Goal: Information Seeking & Learning: Learn about a topic

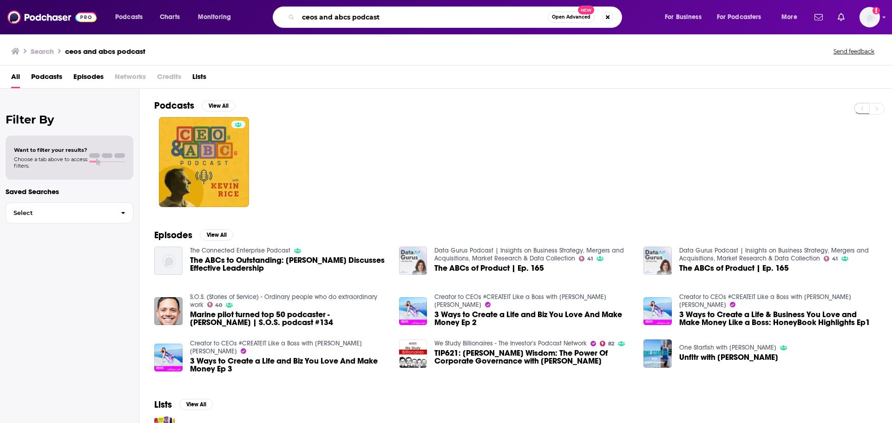
drag, startPoint x: 384, startPoint y: 17, endPoint x: 373, endPoint y: 17, distance: 11.6
click at [373, 17] on input "ceos and abcs podcast" at bounding box center [422, 17] width 249 height 15
click at [386, 16] on input "ceos and abcs podcast" at bounding box center [422, 17] width 249 height 15
drag, startPoint x: 386, startPoint y: 16, endPoint x: 295, endPoint y: 21, distance: 91.2
click at [295, 21] on div "ceos and abcs podcast Open Advanced New" at bounding box center [447, 17] width 349 height 21
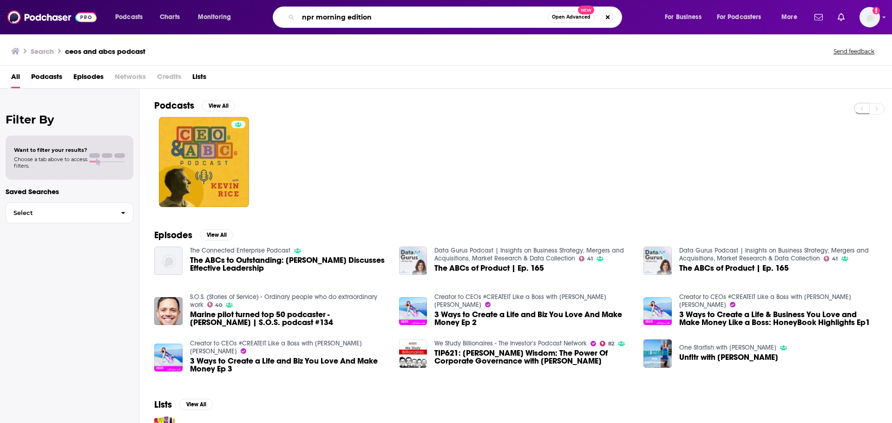
type input "npr morning edition"
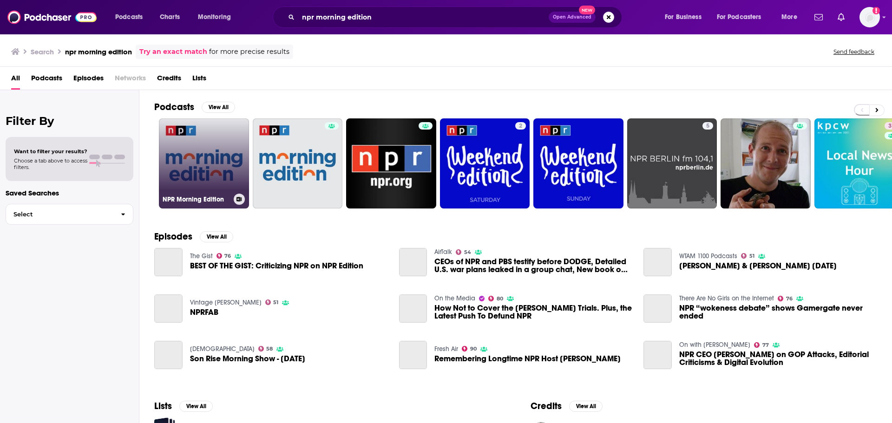
click at [222, 177] on link "NPR Morning Edition" at bounding box center [204, 163] width 90 height 90
